Goal: Task Accomplishment & Management: Manage account settings

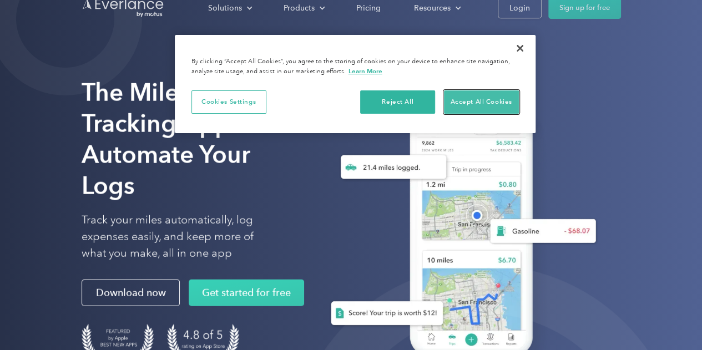
click at [474, 99] on button "Accept All Cookies" at bounding box center [481, 101] width 75 height 23
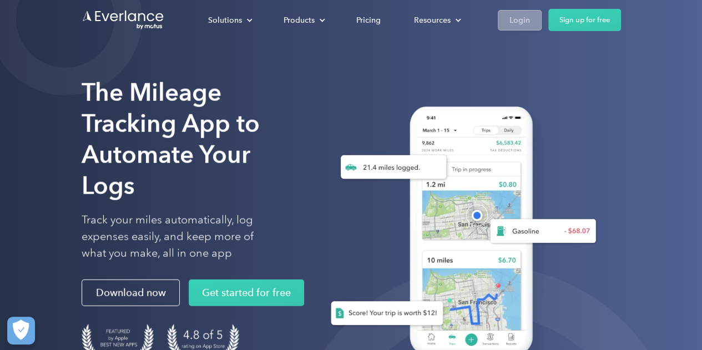
click at [511, 15] on div "Login" at bounding box center [519, 20] width 21 height 14
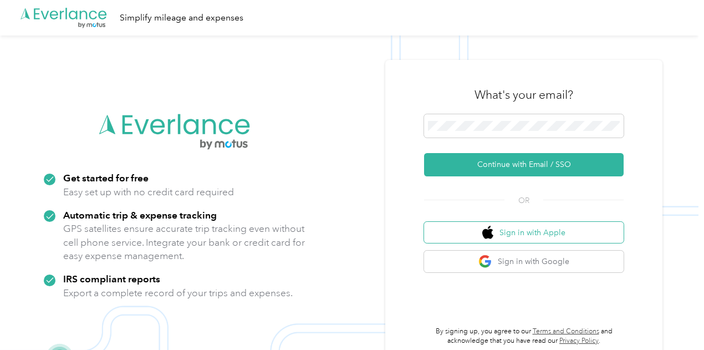
click at [530, 237] on button "Sign in with Apple" at bounding box center [524, 233] width 200 height 22
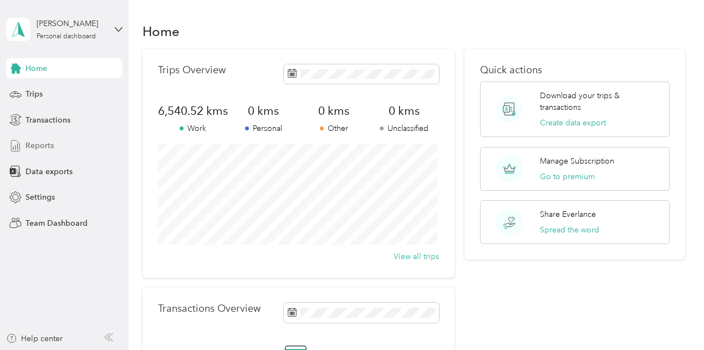
click at [37, 141] on span "Reports" at bounding box center [40, 146] width 28 height 12
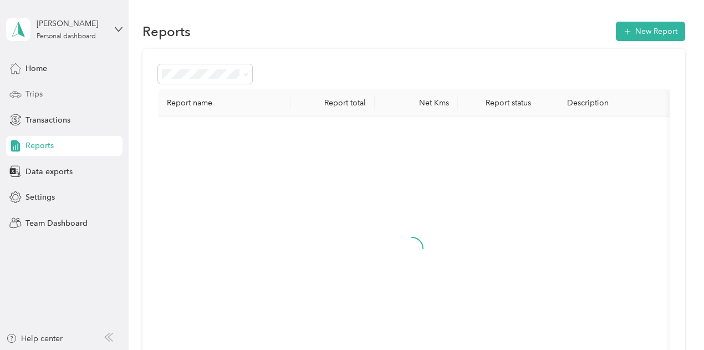
click at [39, 93] on span "Trips" at bounding box center [34, 94] width 17 height 12
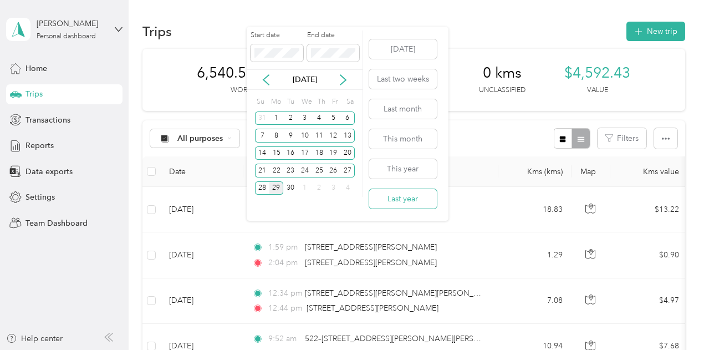
click at [400, 200] on button "Last year" at bounding box center [403, 198] width 68 height 19
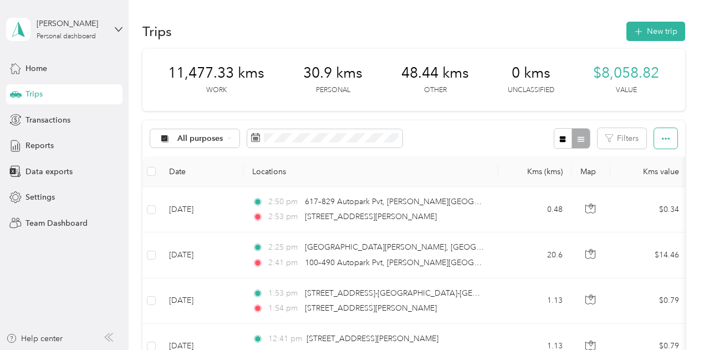
click at [658, 149] on button "button" at bounding box center [666, 138] width 23 height 21
click at [660, 269] on div "Export" at bounding box center [651, 272] width 31 height 12
click at [645, 272] on span "Export" at bounding box center [647, 271] width 23 height 9
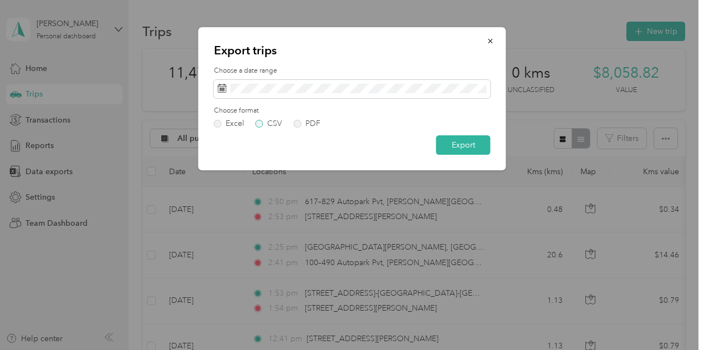
click at [259, 123] on label "CSV" at bounding box center [269, 124] width 27 height 8
click at [221, 120] on label "Excel" at bounding box center [229, 124] width 30 height 8
click at [465, 148] on button "Export" at bounding box center [464, 144] width 54 height 19
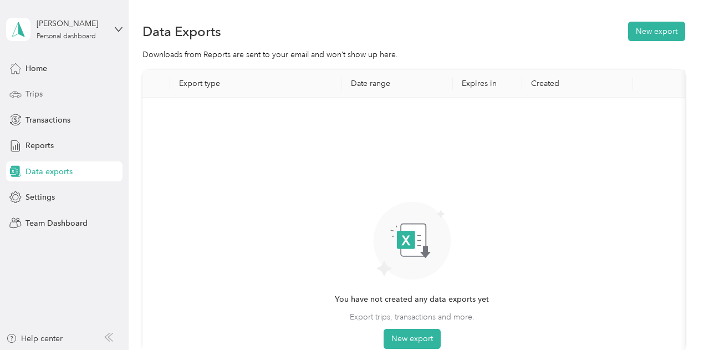
click at [33, 96] on span "Trips" at bounding box center [34, 94] width 17 height 12
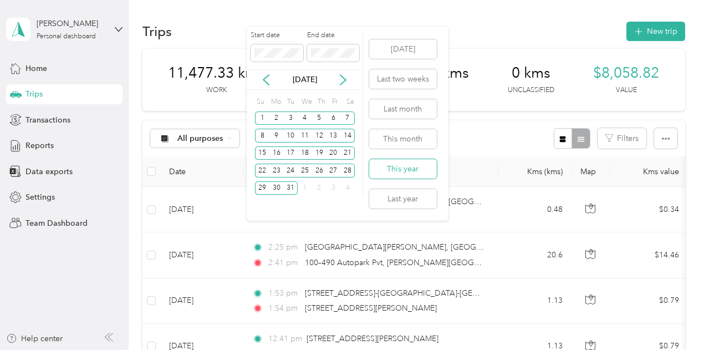
click at [402, 173] on button "This year" at bounding box center [403, 168] width 68 height 19
